Goal: Task Accomplishment & Management: Use online tool/utility

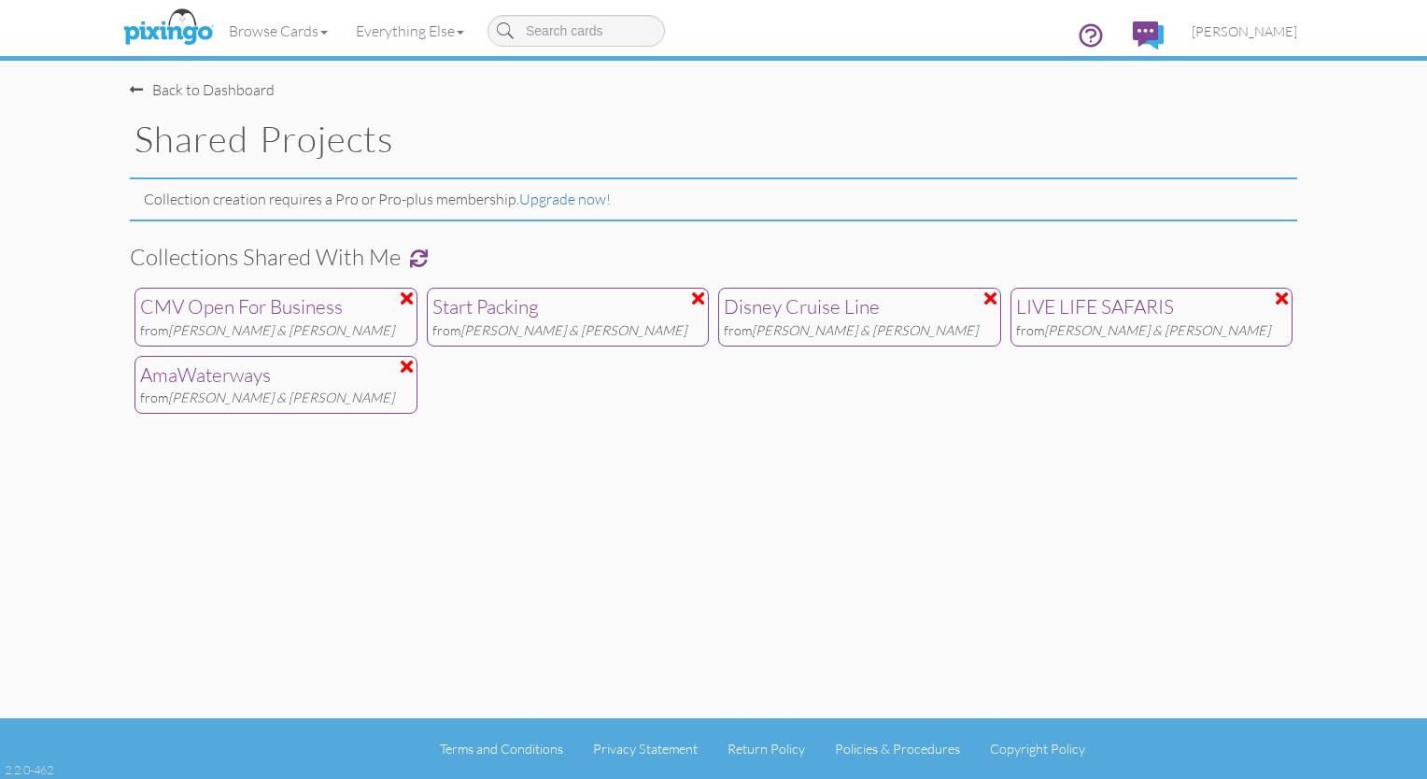
click at [205, 93] on div "Back to Dashboard" at bounding box center [202, 89] width 145 height 21
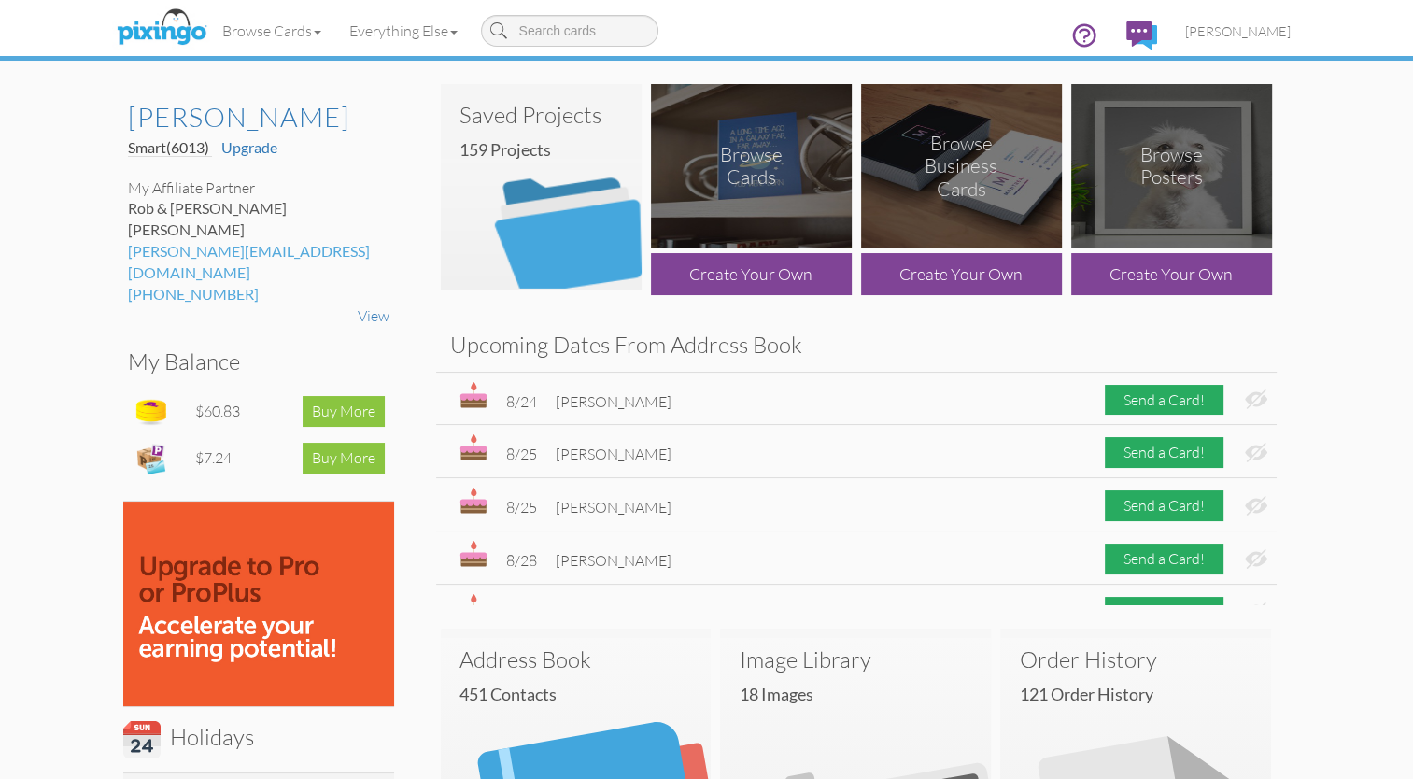
click at [557, 177] on img at bounding box center [541, 186] width 201 height 205
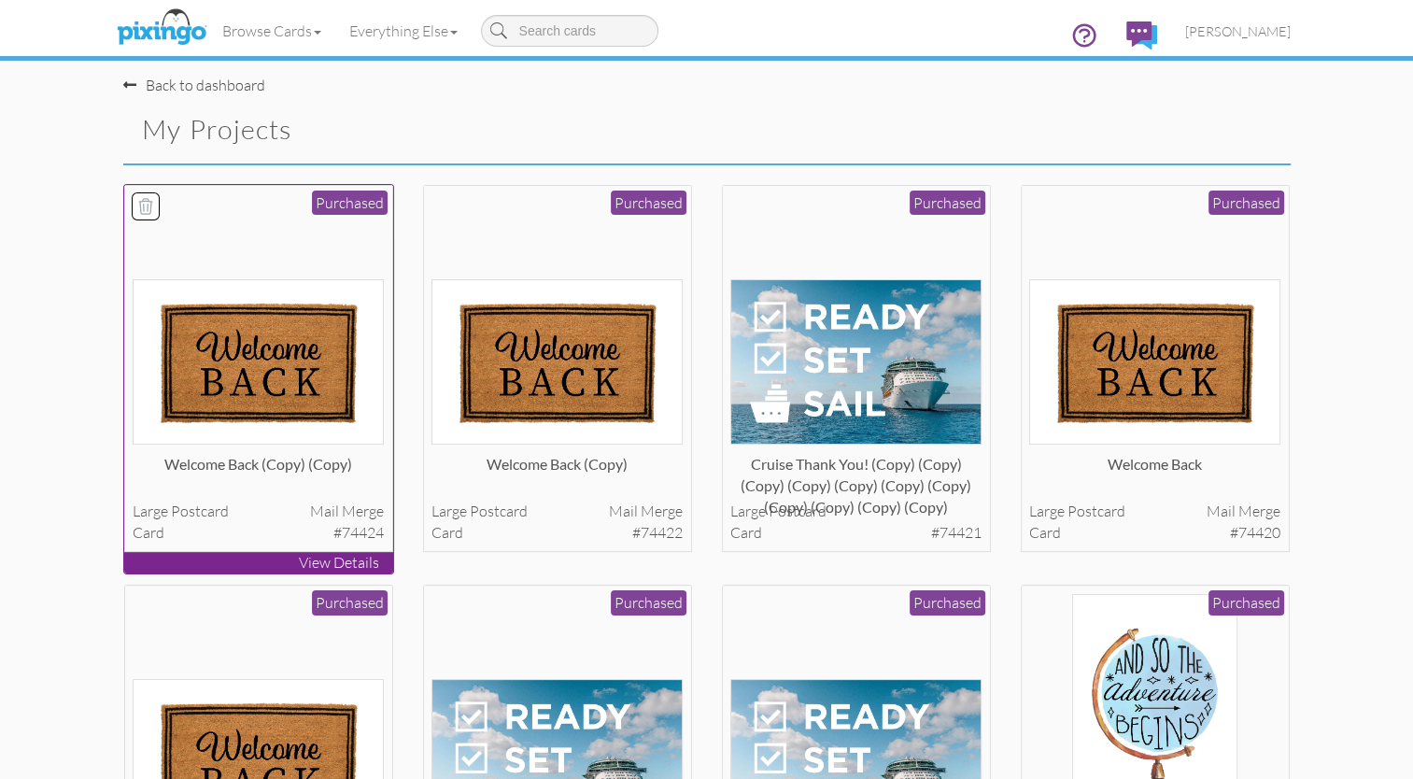
click at [285, 389] on img at bounding box center [258, 361] width 251 height 165
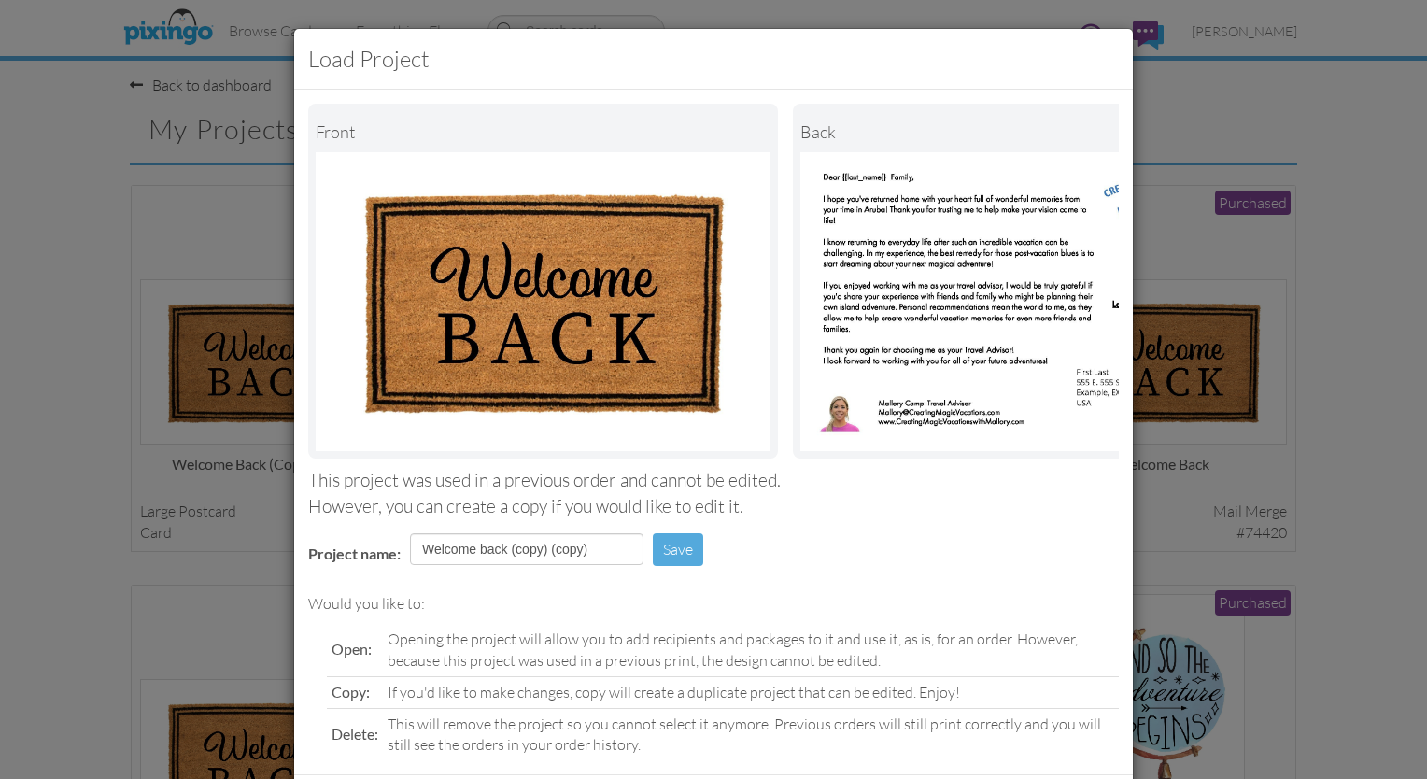
scroll to position [107, 0]
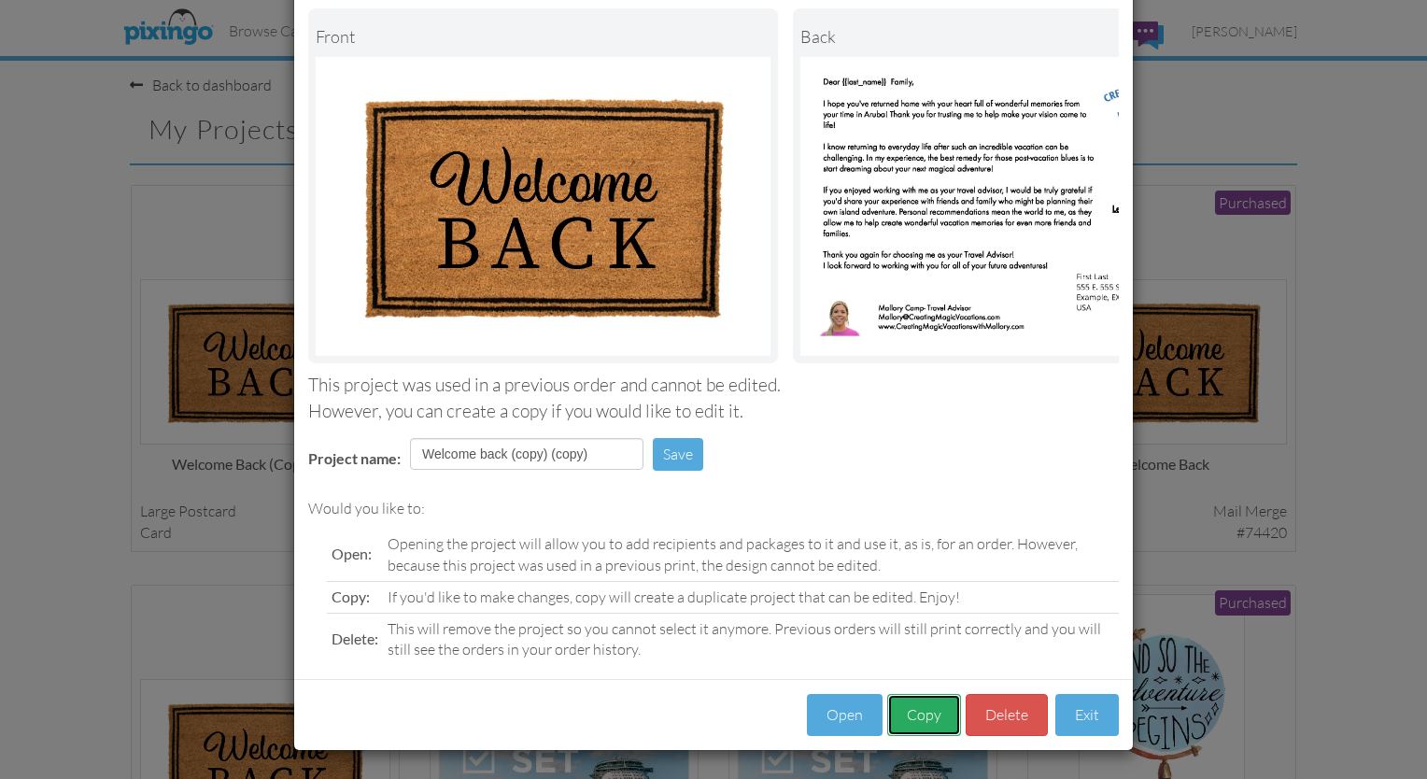
click at [913, 712] on button "Copy" at bounding box center [924, 715] width 74 height 42
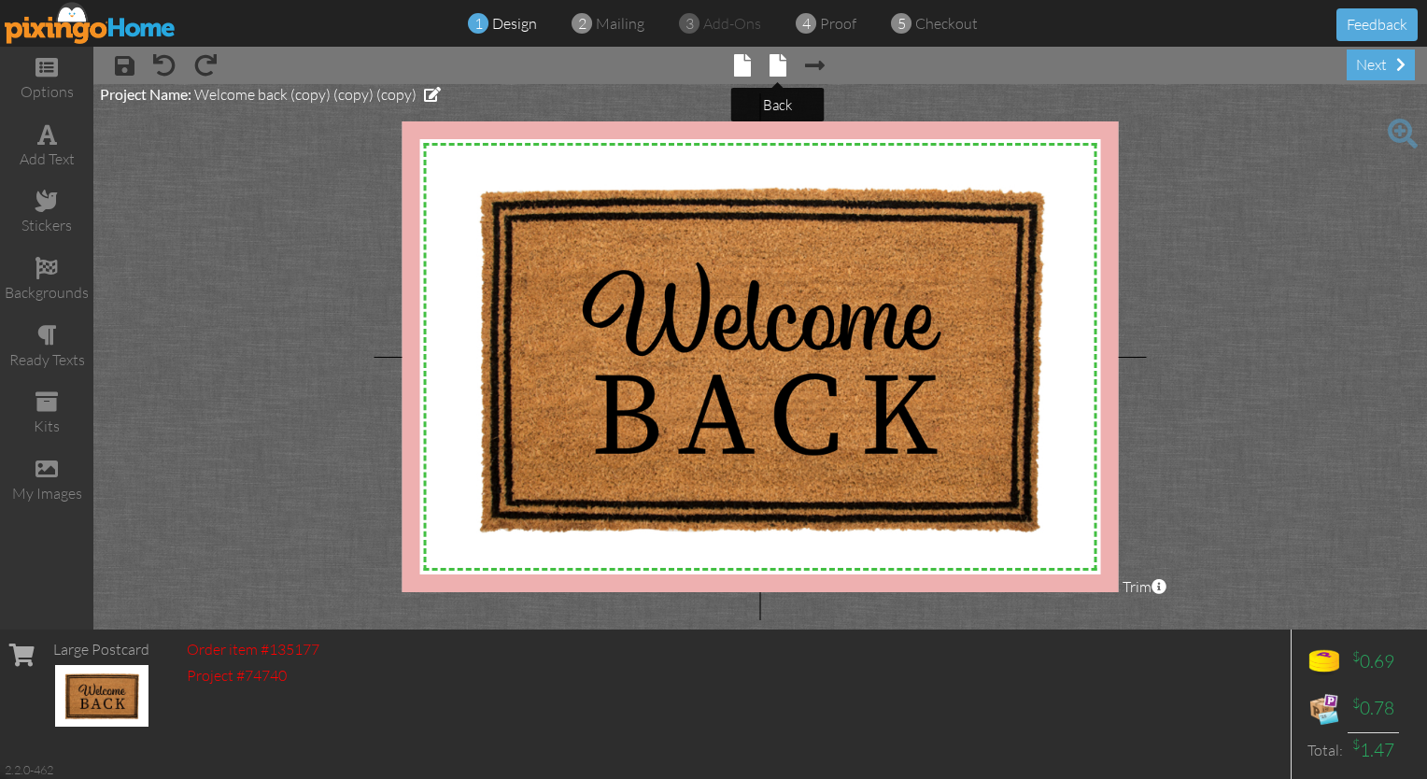
click at [771, 65] on span at bounding box center [777, 65] width 17 height 22
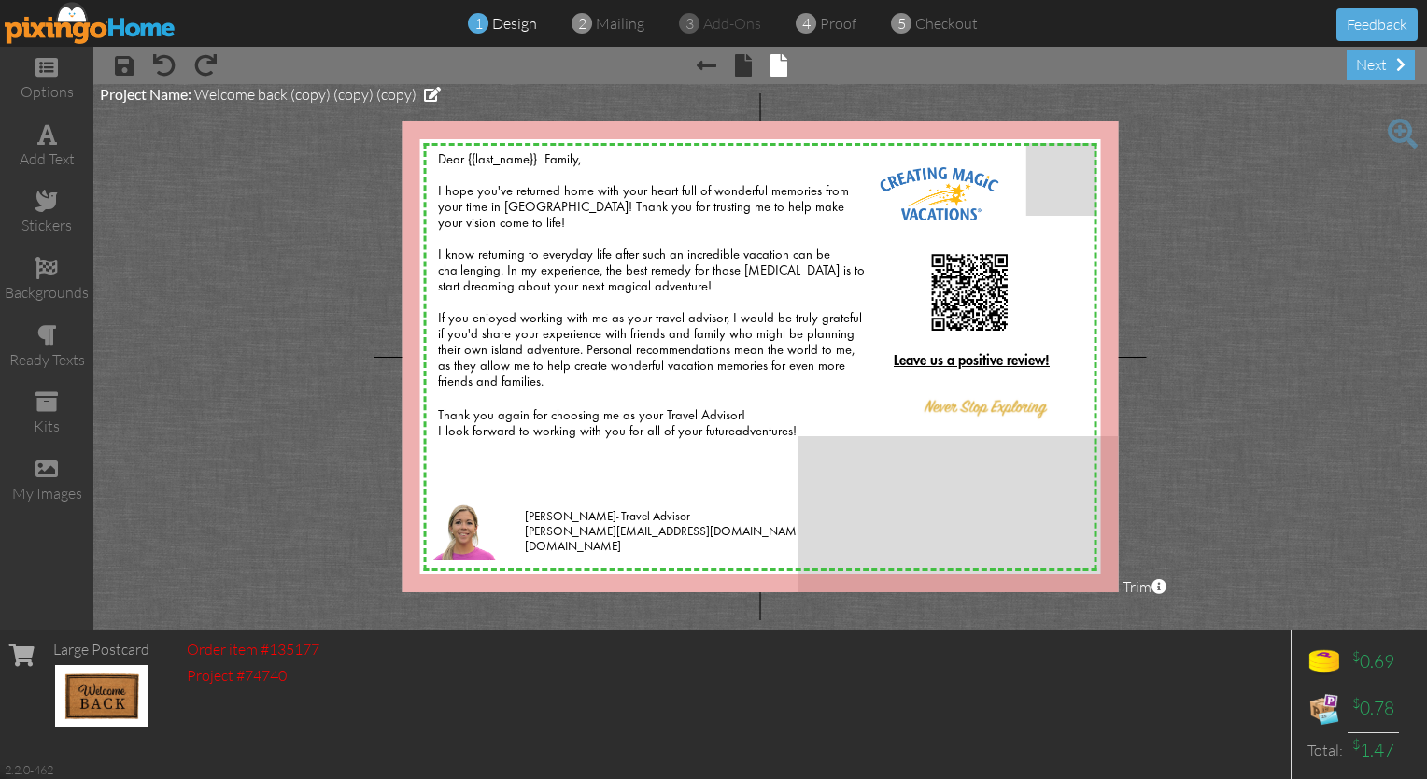
click at [1282, 324] on project-studio-wrapper "X X X X X X X X X X X X X X X X X X X X X X X X X X X X X X X X X X X X X X X X…" at bounding box center [759, 356] width 1333 height 545
